Goal: Task Accomplishment & Management: Manage account settings

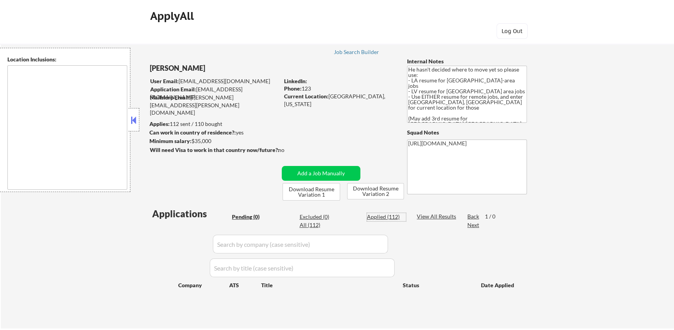
click at [393, 215] on div "Applied (112)" at bounding box center [386, 217] width 39 height 8
select select ""applied""
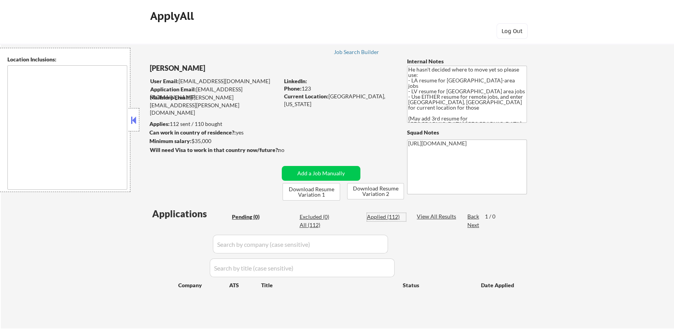
select select ""applied""
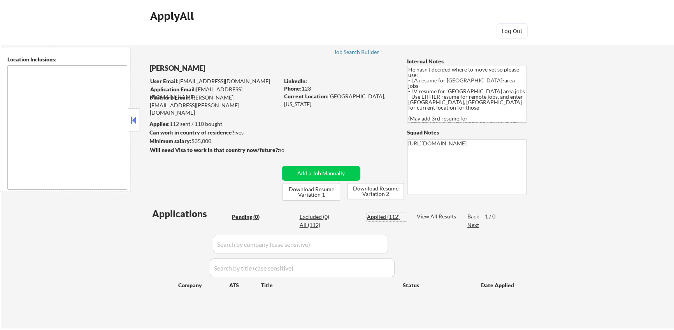
select select ""applied""
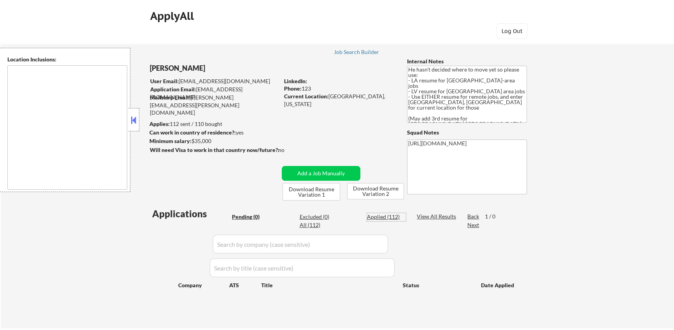
select select ""applied""
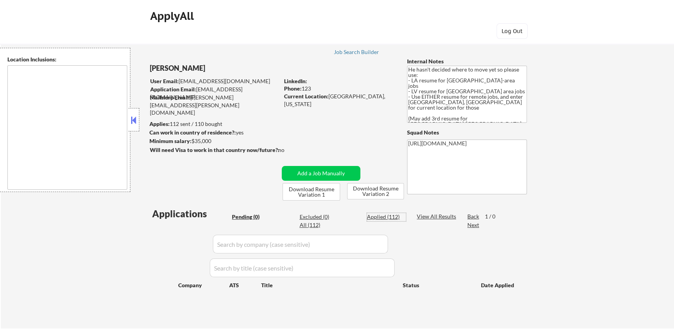
select select ""applied""
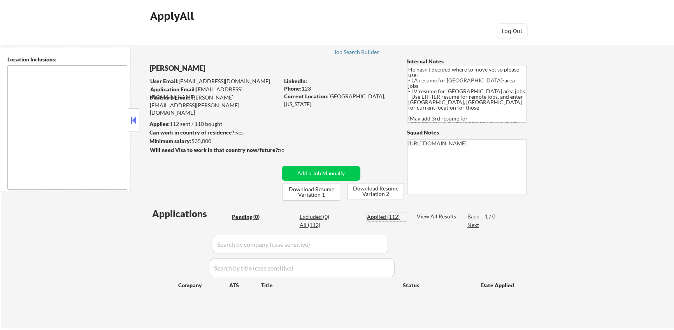
select select ""applied""
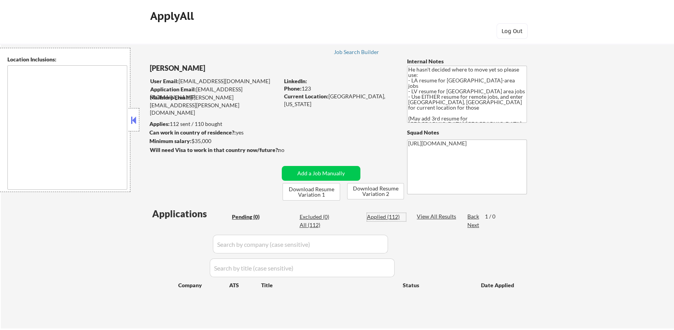
select select ""applied""
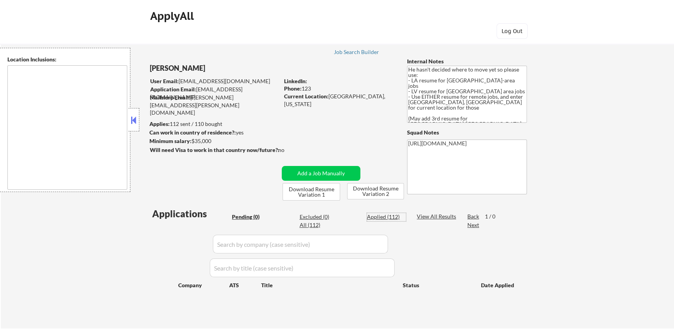
select select ""applied""
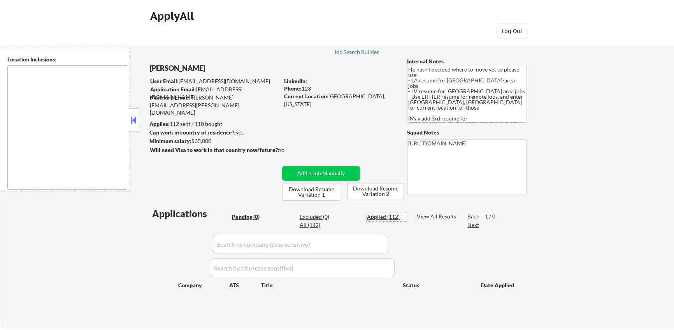
select select ""applied""
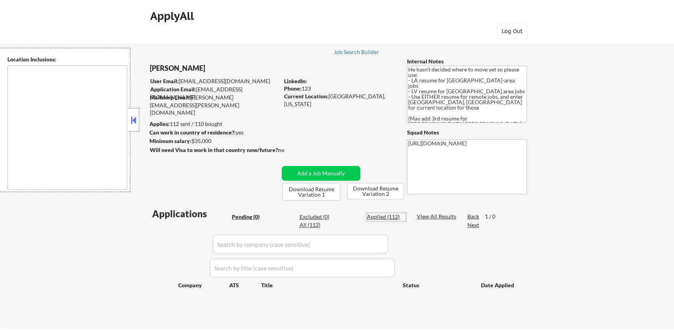
select select ""applied""
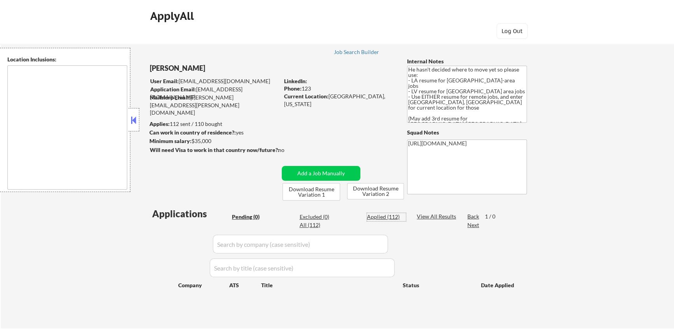
select select ""applied""
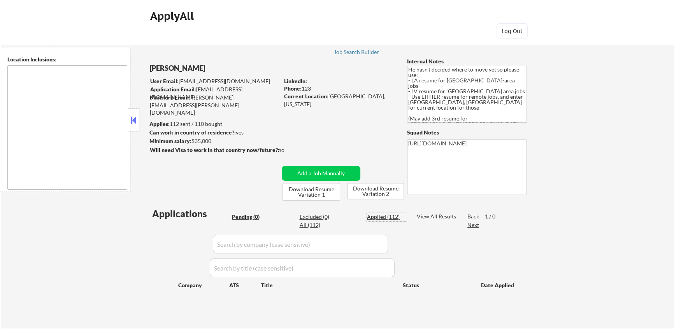
select select ""applied""
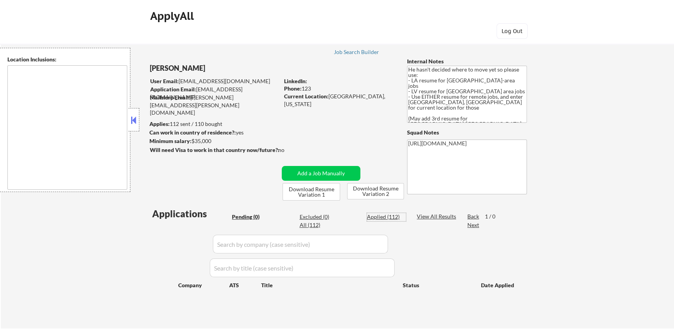
select select ""applied""
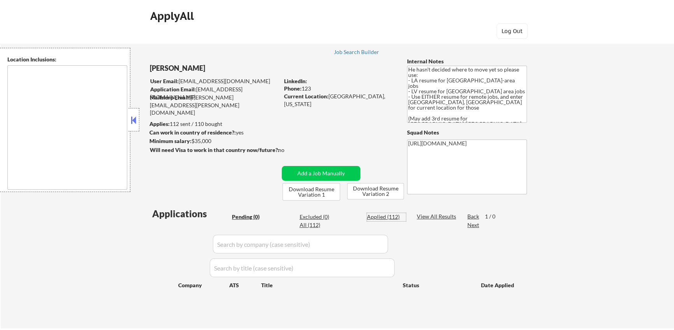
select select ""applied""
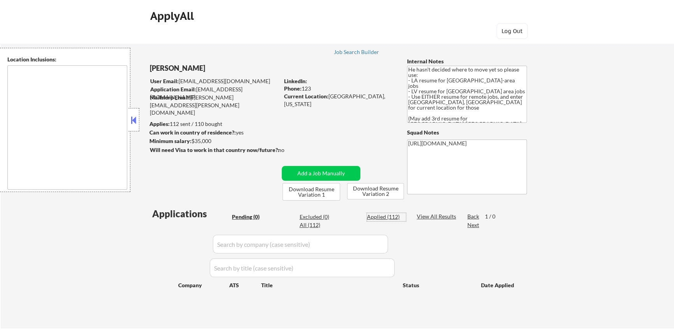
select select ""applied""
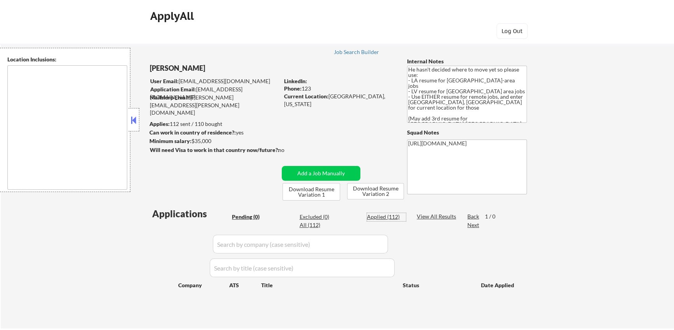
select select ""applied""
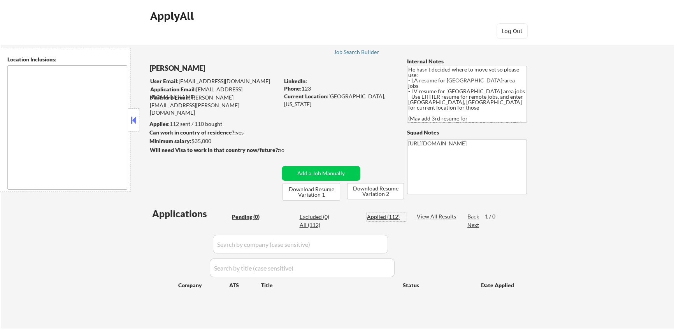
select select ""applied""
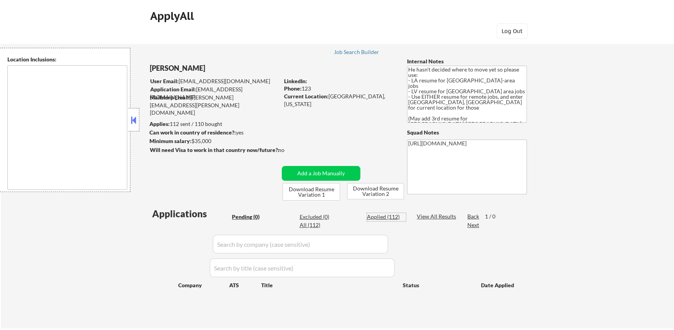
select select ""applied""
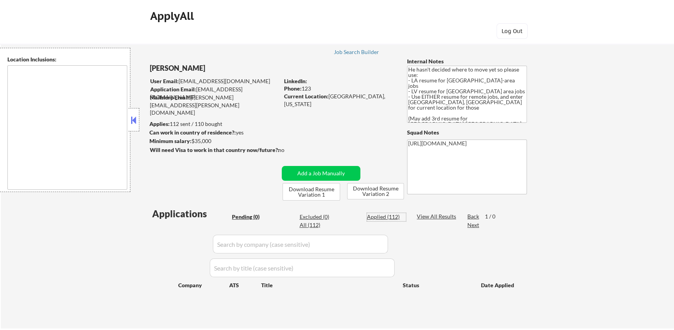
select select ""applied""
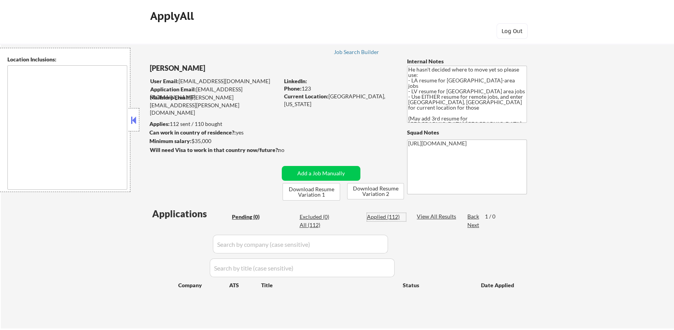
select select ""applied""
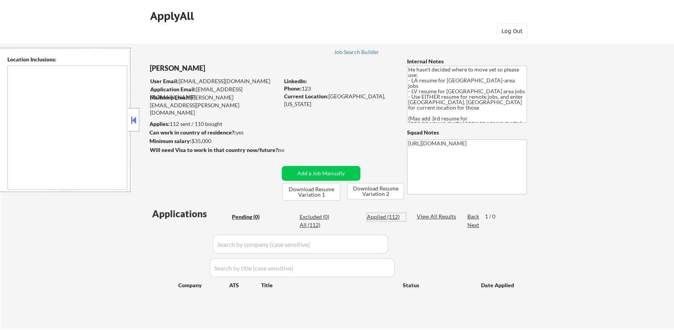
select select ""applied""
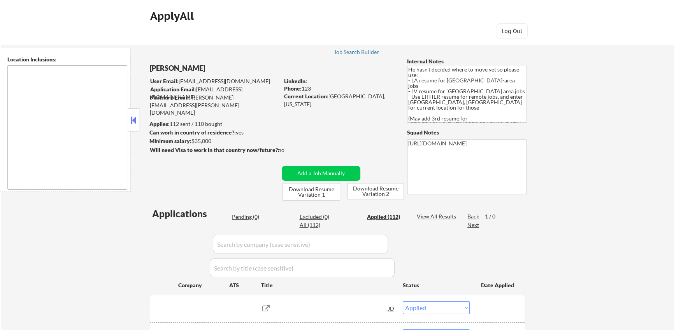
scroll to position [46, 0]
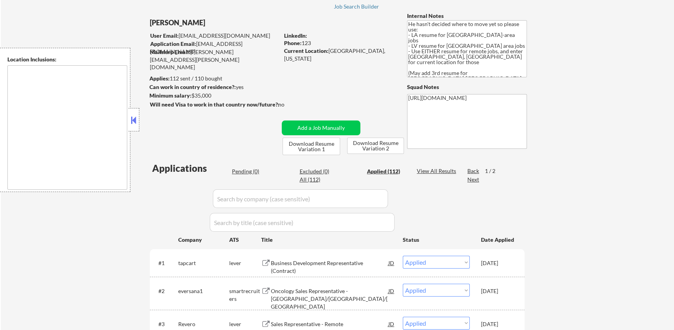
click at [382, 172] on div "Applied (112)" at bounding box center [386, 172] width 39 height 8
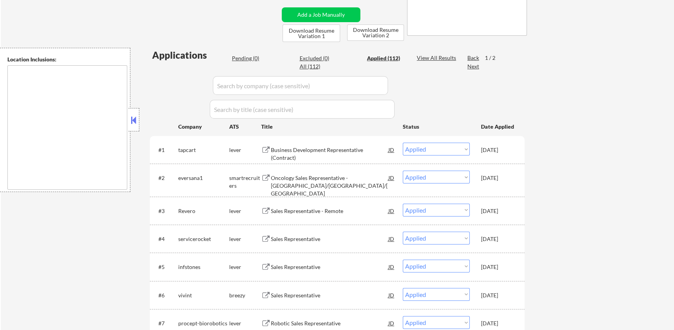
scroll to position [0, 0]
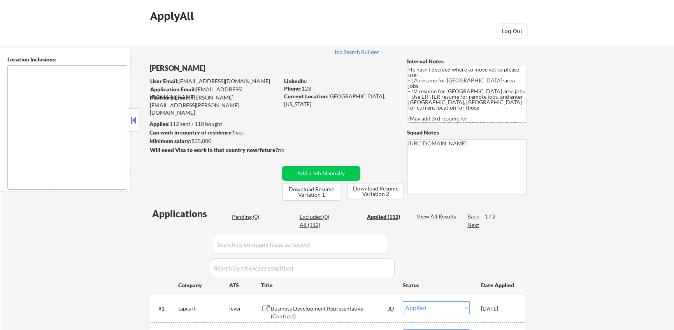
click at [315, 227] on div "All (112)" at bounding box center [318, 225] width 39 height 8
click at [392, 214] on div "Applied (112)" at bounding box center [386, 217] width 39 height 8
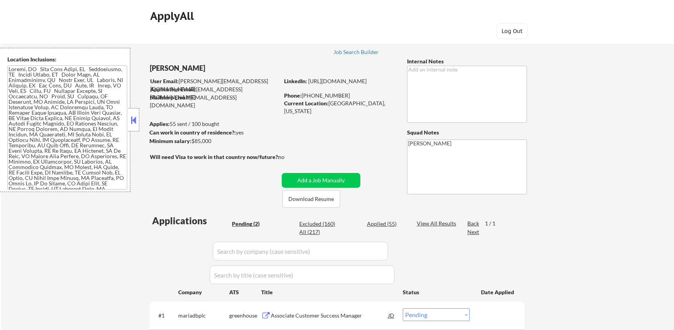
select select ""pending""
drag, startPoint x: 261, startPoint y: 91, endPoint x: 197, endPoint y: 91, distance: 63.8
click at [197, 91] on div "Application Email: [EMAIL_ADDRESS][DOMAIN_NAME]" at bounding box center [214, 93] width 129 height 15
copy div "[EMAIL_ADDRESS][DOMAIN_NAME]"
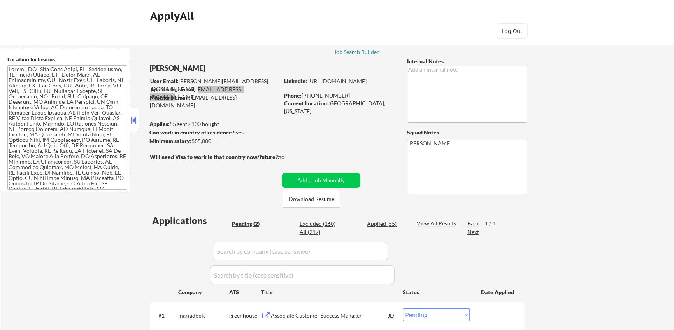
type textarea "reached out about AI answers - 9/2 EF"
